Goal: Book appointment/travel/reservation

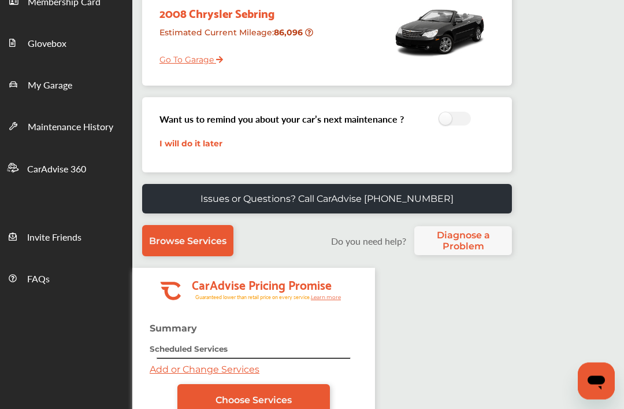
scroll to position [216, 0]
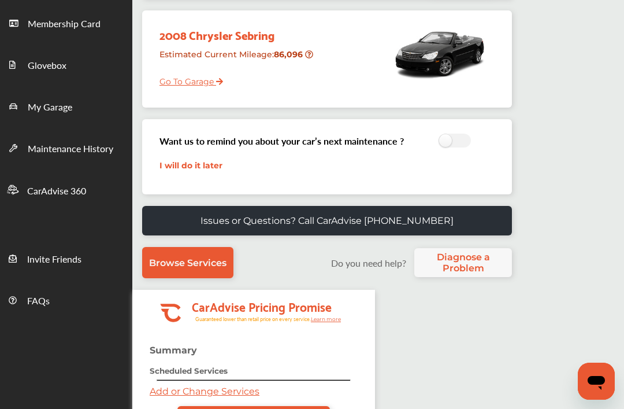
click at [217, 161] on link "I will do it later" at bounding box center [190, 165] width 63 height 10
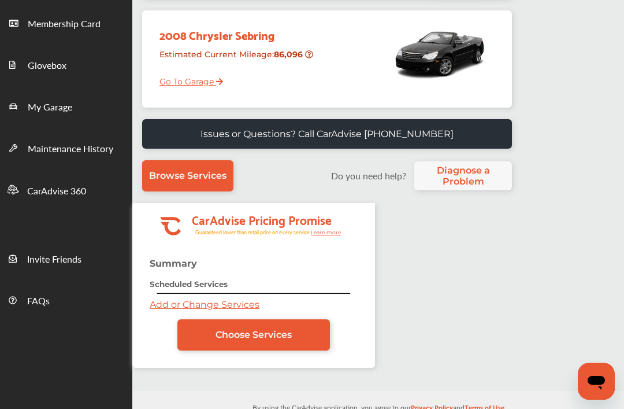
scroll to position [207, 0]
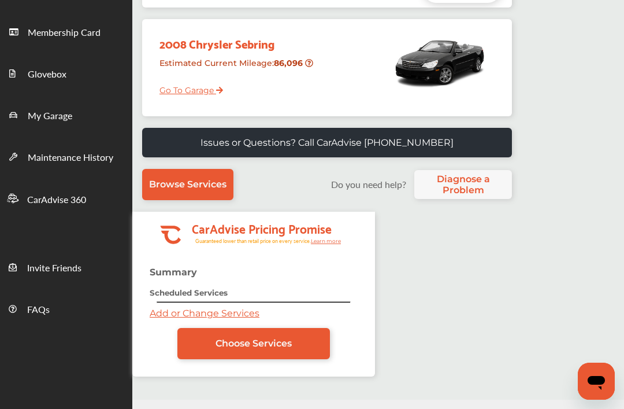
click at [307, 344] on link "Choose Services" at bounding box center [253, 343] width 153 height 31
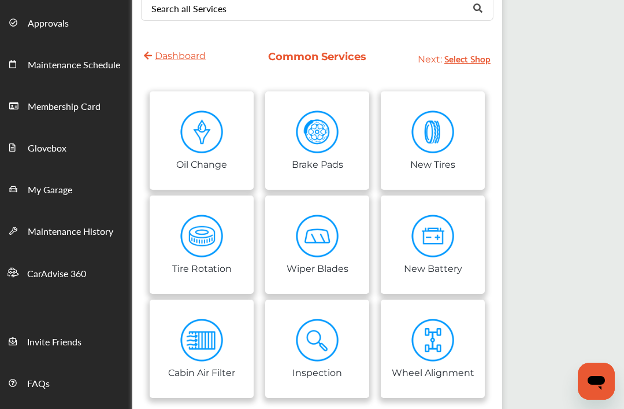
scroll to position [127, 0]
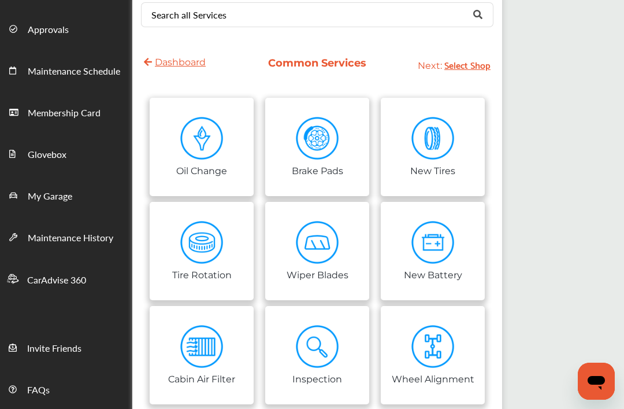
click at [453, 141] on img at bounding box center [432, 138] width 43 height 43
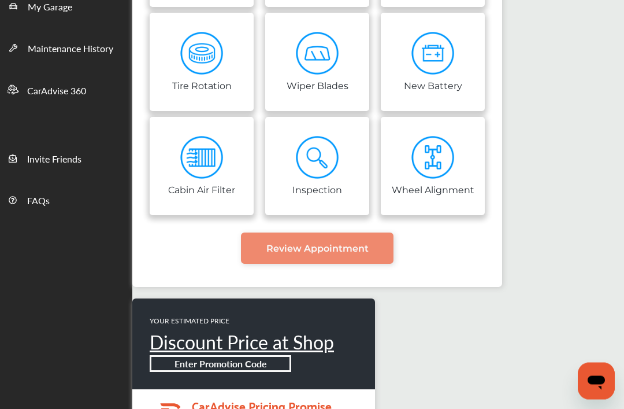
scroll to position [316, 0]
click at [366, 254] on span "Review Appointment" at bounding box center [317, 248] width 102 height 11
click at [380, 243] on link "Review Appointment" at bounding box center [317, 247] width 153 height 31
click at [322, 248] on span "Review Appointment" at bounding box center [317, 248] width 102 height 11
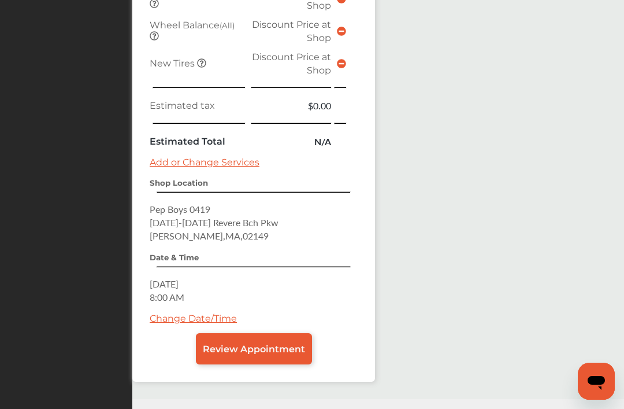
scroll to position [1049, 0]
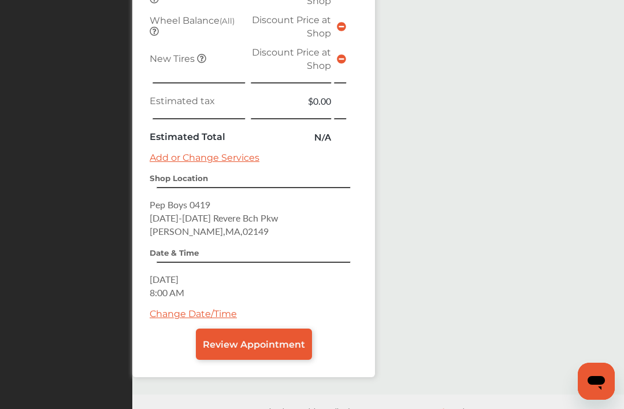
click at [232, 319] on link "Change Date/Time" at bounding box center [193, 313] width 87 height 11
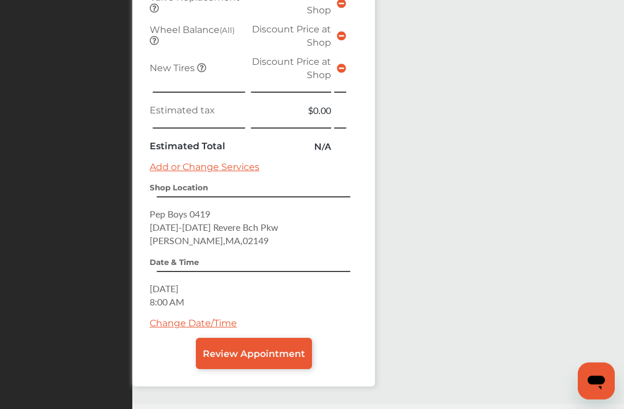
scroll to position [1001, 0]
click at [231, 328] on link "Change Date/Time" at bounding box center [193, 322] width 87 height 11
click at [201, 328] on link "Change Date/Time" at bounding box center [193, 322] width 87 height 11
click at [292, 359] on span "Review Appointment" at bounding box center [254, 353] width 102 height 11
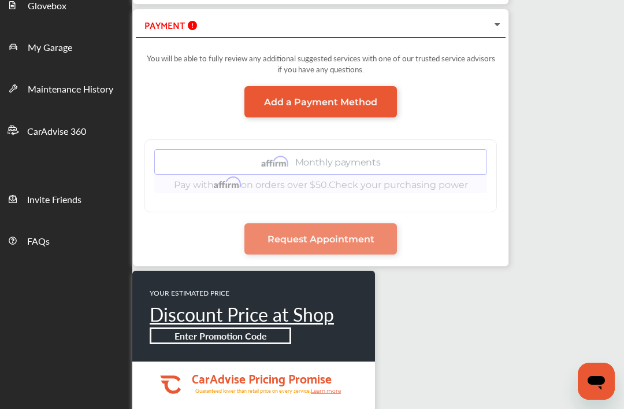
scroll to position [271, 0]
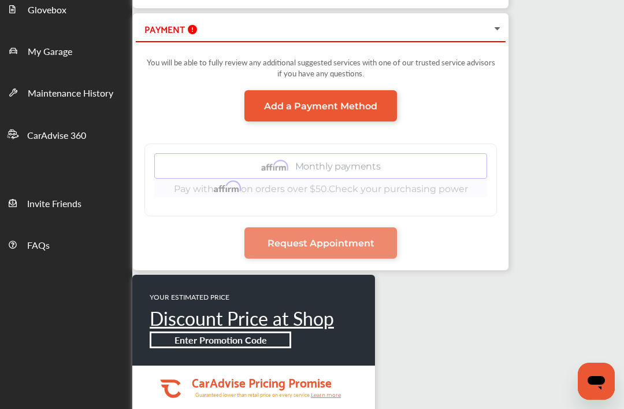
click at [344, 248] on span "Request Appointment" at bounding box center [321, 243] width 107 height 11
click at [349, 248] on span "Request Appointment" at bounding box center [321, 243] width 107 height 11
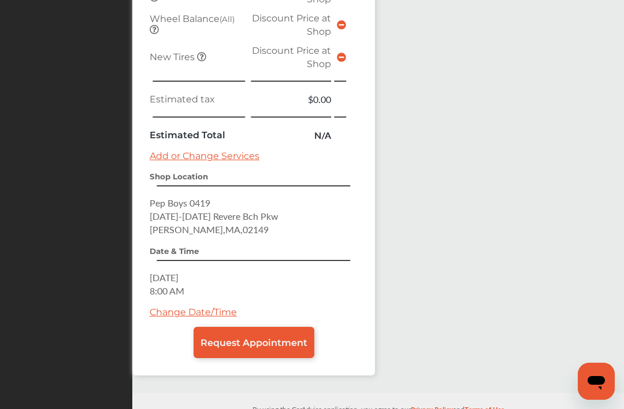
scroll to position [989, 0]
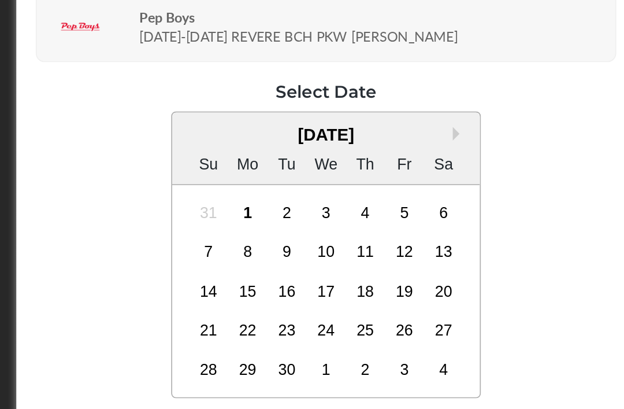
click at [261, 231] on div "1" at bounding box center [270, 240] width 18 height 18
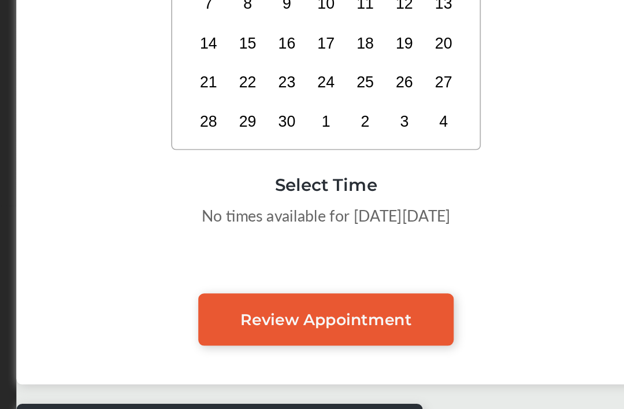
scroll to position [123, 0]
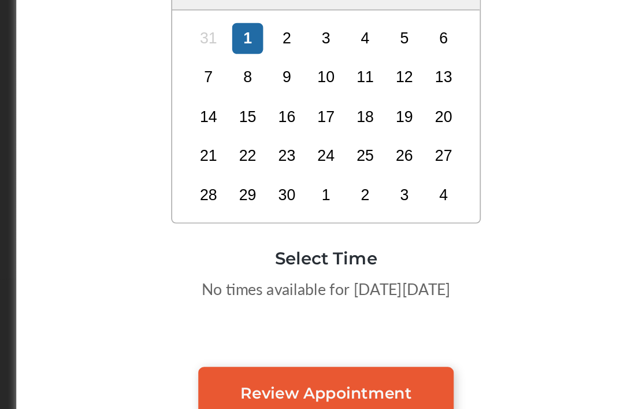
click at [285, 109] on div "2" at bounding box center [294, 118] width 18 height 18
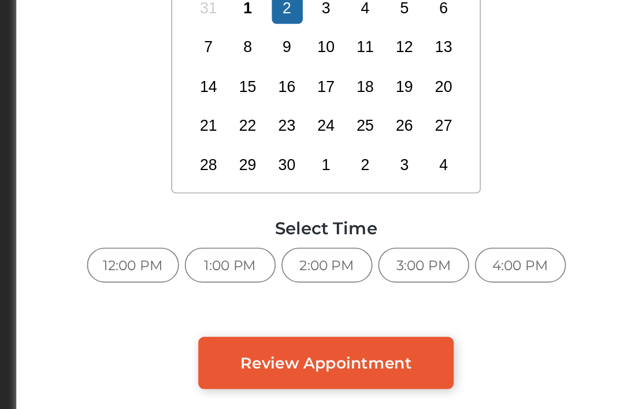
click at [348, 261] on div "3:00 PM" at bounding box center [375, 271] width 54 height 21
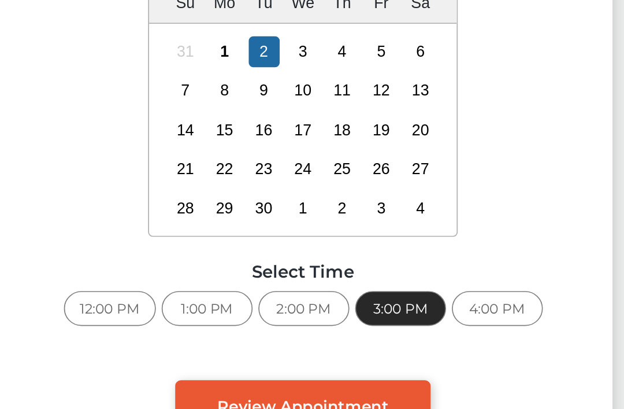
scroll to position [68, 0]
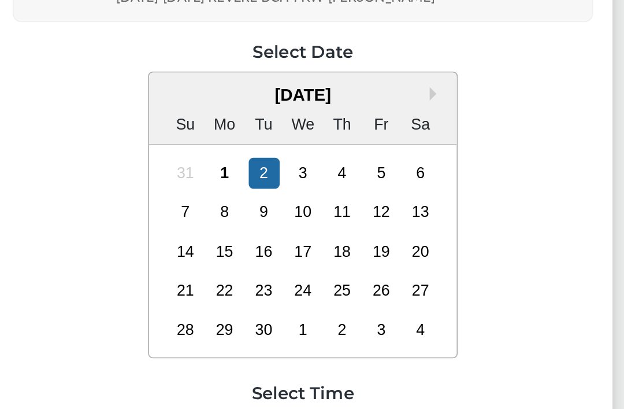
click at [308, 163] on div "3" at bounding box center [317, 172] width 18 height 18
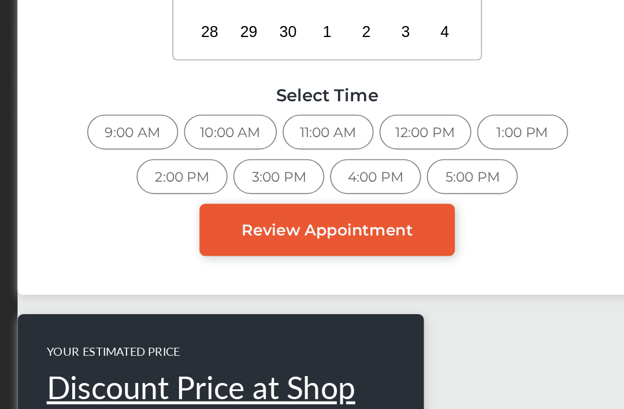
scroll to position [173, 0]
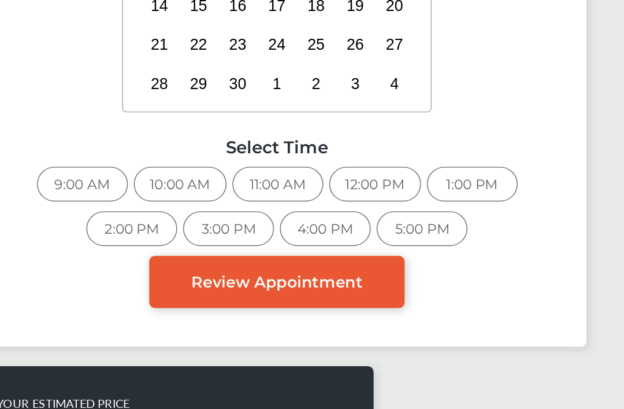
click at [232, 210] on div "10:00 AM" at bounding box center [259, 220] width 55 height 21
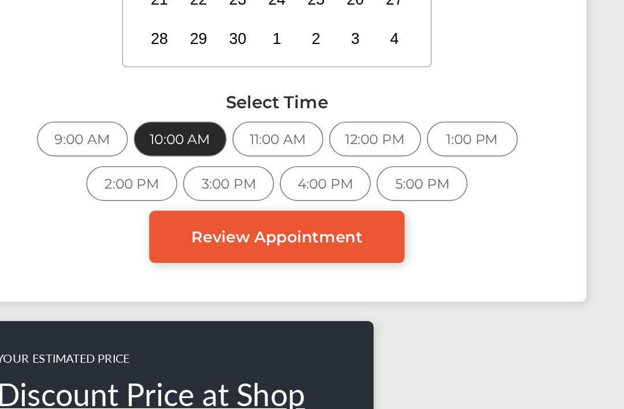
scroll to position [300, 0]
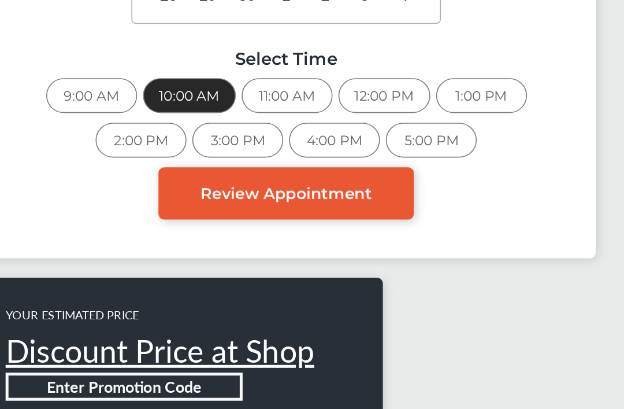
click at [345, 136] on div "Review Appointment" at bounding box center [317, 151] width 347 height 31
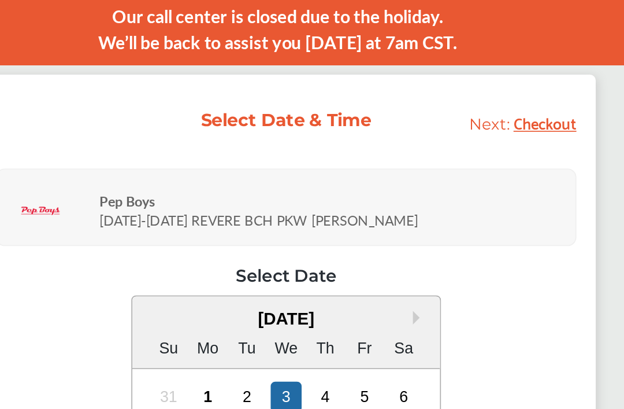
scroll to position [0, 0]
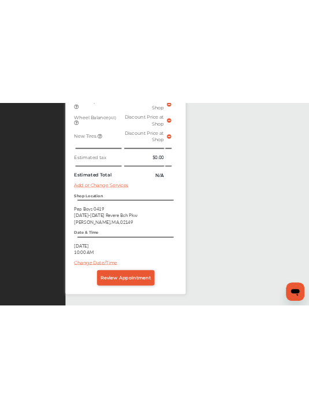
scroll to position [819, 0]
